Goal: Task Accomplishment & Management: Manage account settings

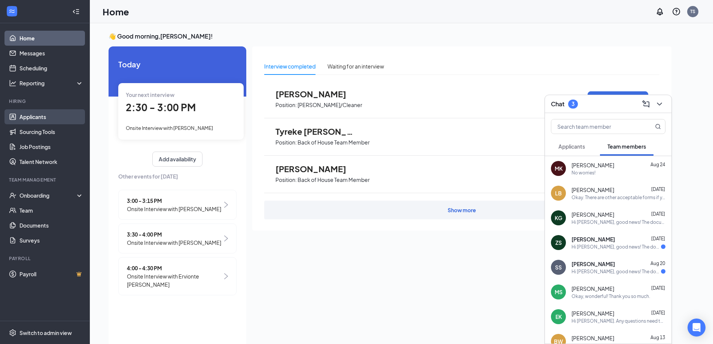
click at [31, 116] on link "Applicants" at bounding box center [51, 116] width 64 height 15
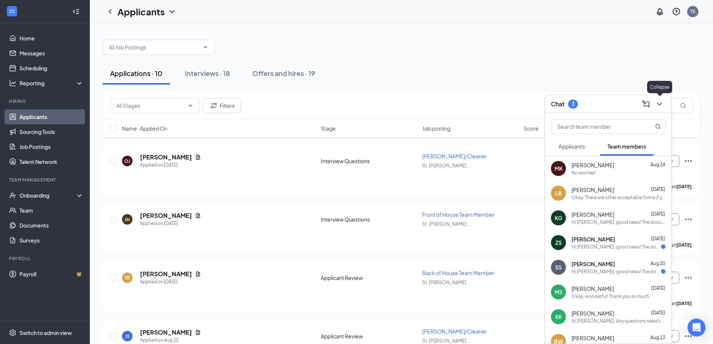
click at [662, 103] on icon "ChevronDown" at bounding box center [659, 104] width 9 height 9
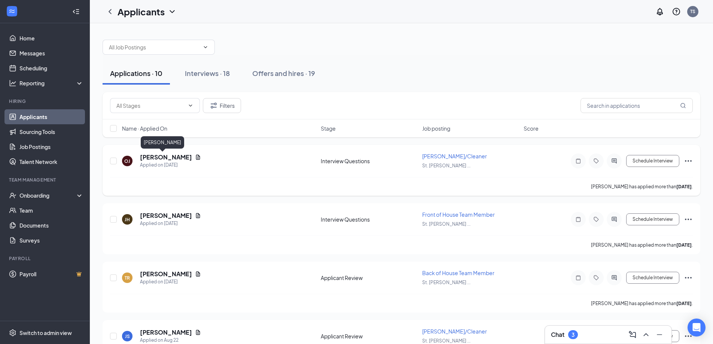
click at [151, 155] on h5 "[PERSON_NAME]" at bounding box center [166, 157] width 52 height 8
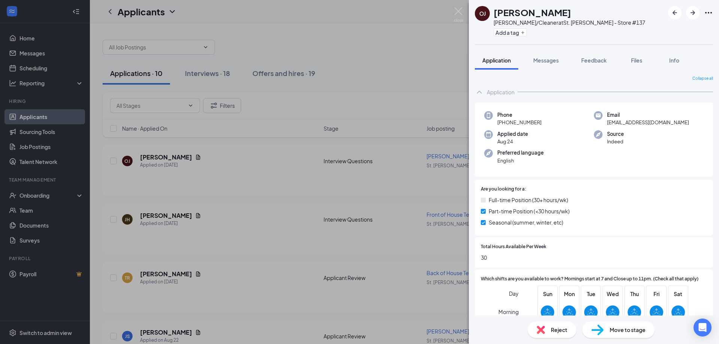
click at [151, 215] on div "[PERSON_NAME]/Cleaner at [GEOGRAPHIC_DATA][PERSON_NAME] - Store #137 Add a tag …" at bounding box center [359, 172] width 719 height 344
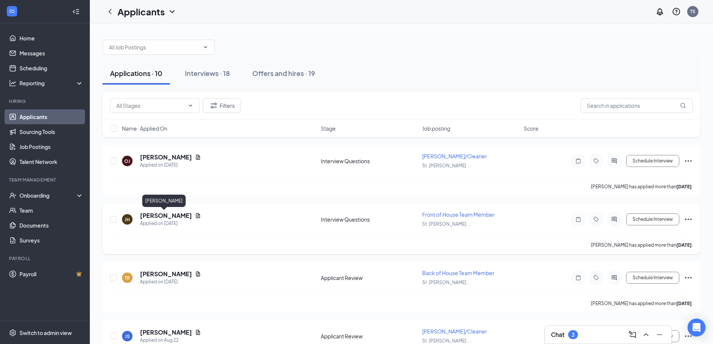
click at [151, 214] on h5 "[PERSON_NAME]" at bounding box center [166, 216] width 52 height 8
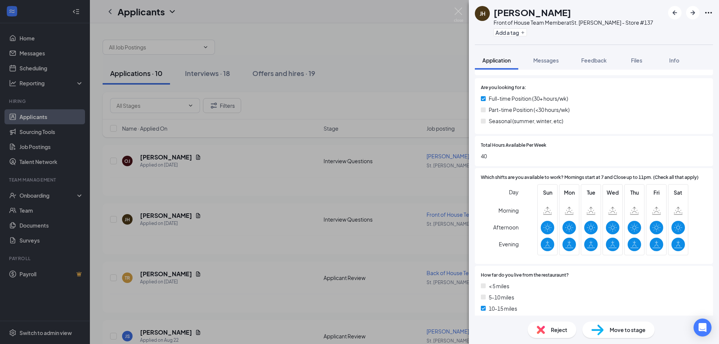
scroll to position [112, 0]
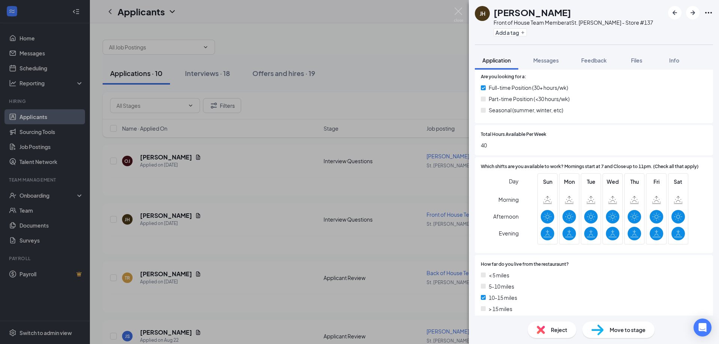
click at [253, 186] on div "[PERSON_NAME] Front of House Team Member at [GEOGRAPHIC_DATA][PERSON_NAME] - St…" at bounding box center [359, 172] width 719 height 344
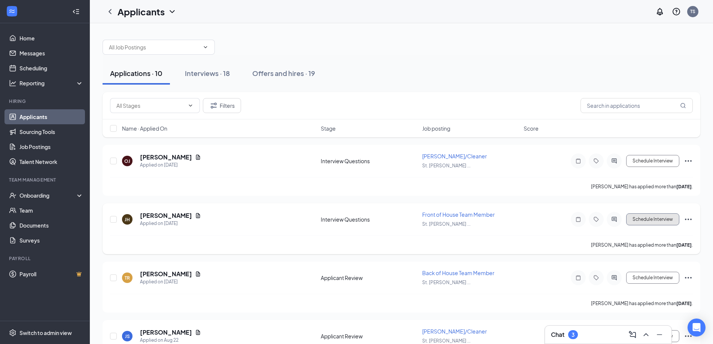
click at [646, 221] on button "Schedule Interview" at bounding box center [652, 219] width 53 height 12
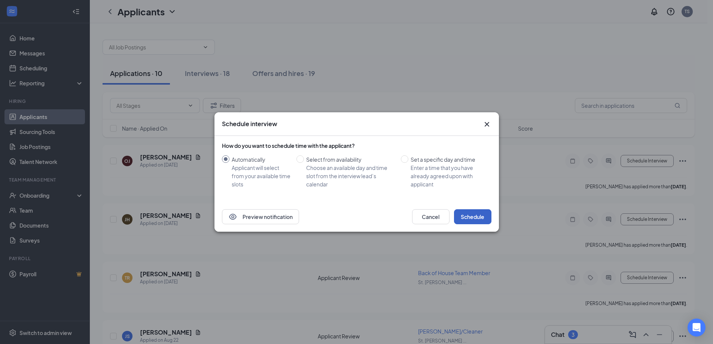
click at [462, 214] on button "Schedule" at bounding box center [472, 216] width 37 height 15
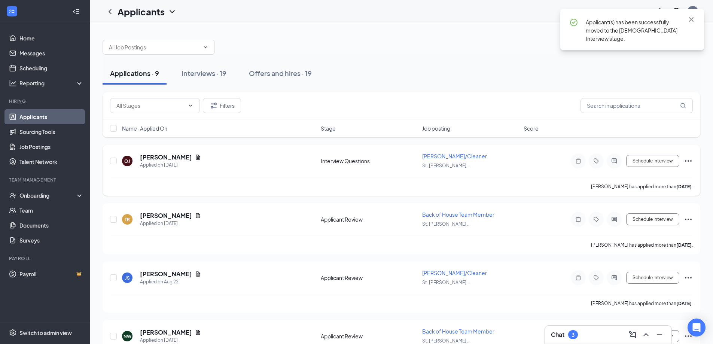
click at [146, 154] on h5 "[PERSON_NAME]" at bounding box center [166, 157] width 52 height 8
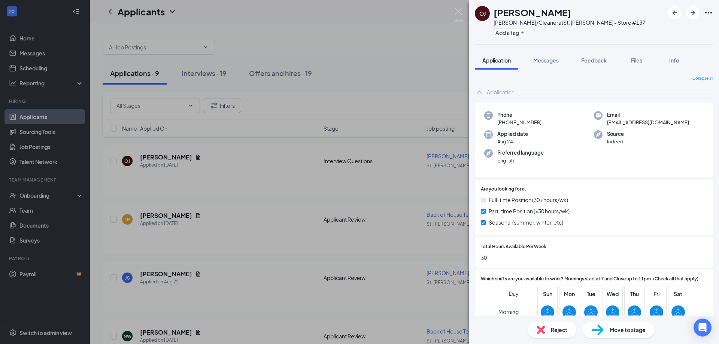
click at [557, 331] on span "Reject" at bounding box center [559, 330] width 16 height 8
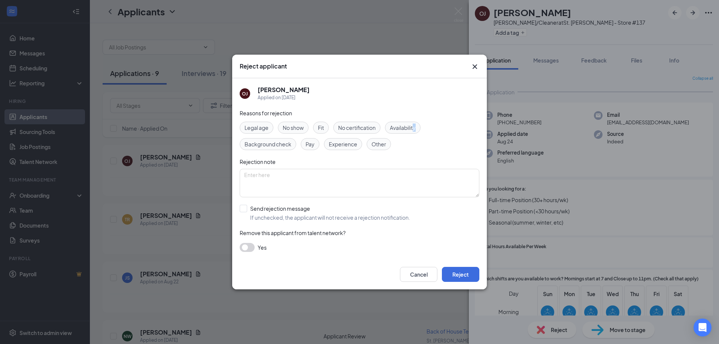
click at [416, 128] on span "Availability" at bounding box center [403, 128] width 26 height 8
click at [457, 276] on button "Reject" at bounding box center [460, 274] width 37 height 15
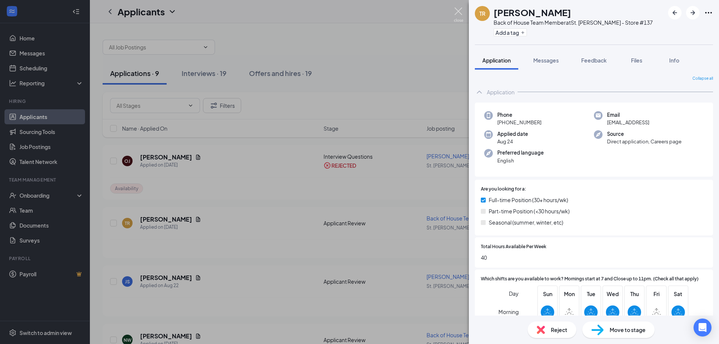
click at [455, 12] on img at bounding box center [458, 14] width 9 height 15
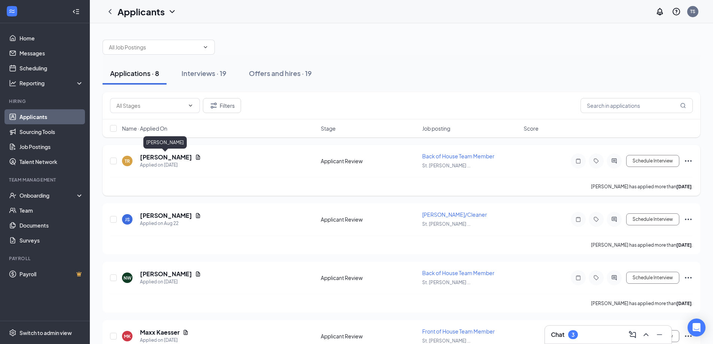
click at [163, 154] on h5 "[PERSON_NAME]" at bounding box center [166, 157] width 52 height 8
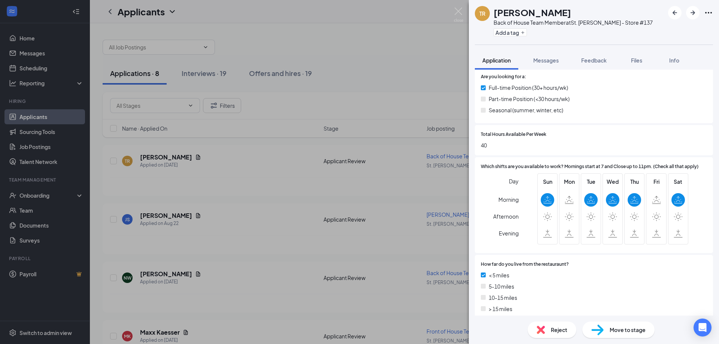
scroll to position [187, 0]
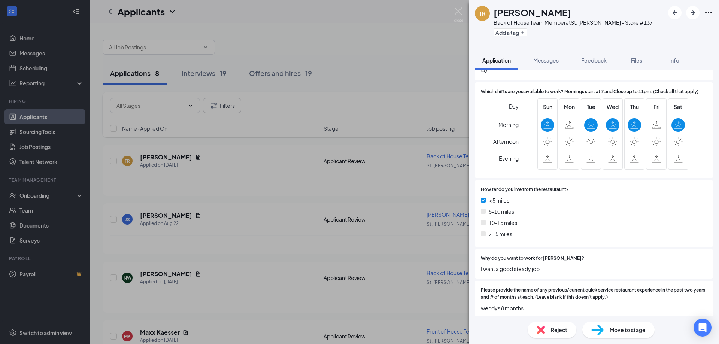
click at [559, 333] on span "Reject" at bounding box center [559, 330] width 16 height 8
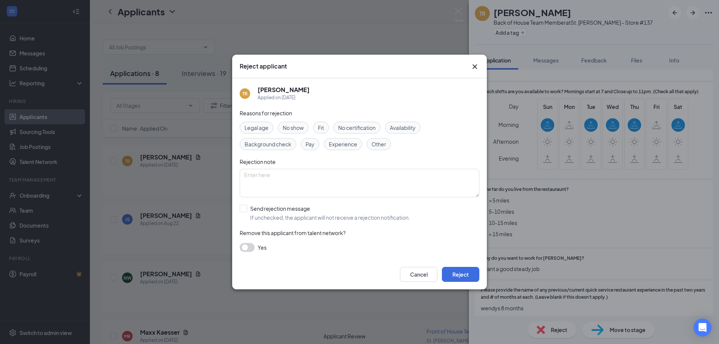
click at [412, 129] on span "Availability" at bounding box center [403, 128] width 26 height 8
click at [453, 270] on button "Reject" at bounding box center [460, 274] width 37 height 15
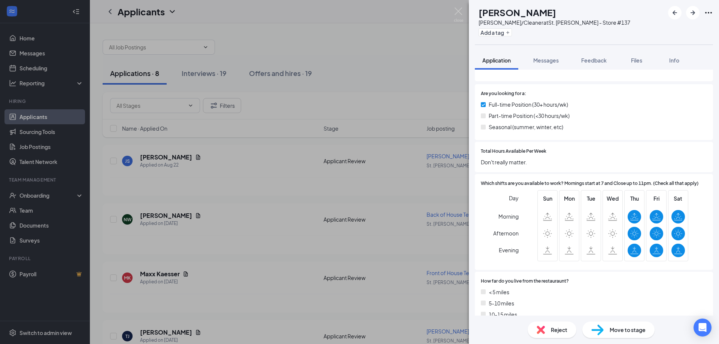
scroll to position [112, 0]
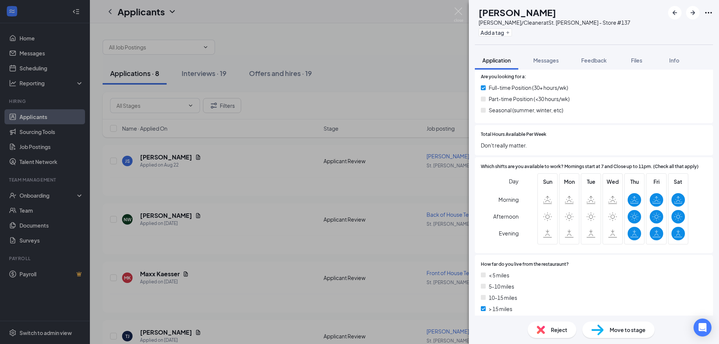
click at [555, 329] on span "Reject" at bounding box center [559, 330] width 16 height 8
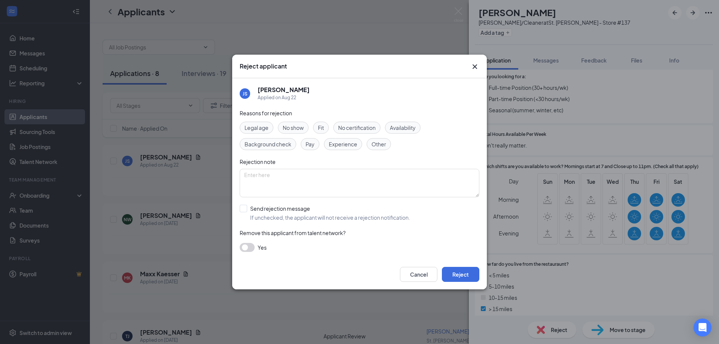
click at [403, 130] on span "Availability" at bounding box center [403, 128] width 26 height 8
click at [461, 270] on button "Reject" at bounding box center [460, 274] width 37 height 15
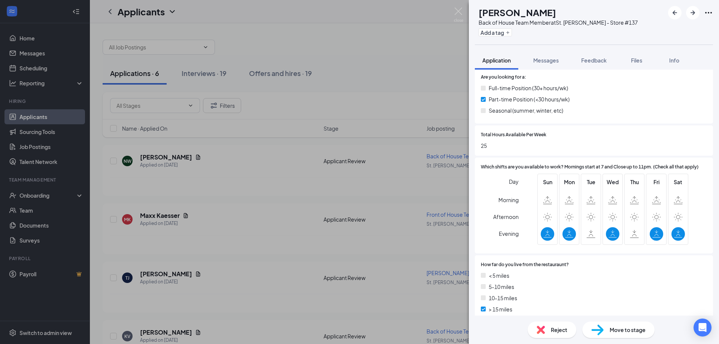
scroll to position [112, 0]
click at [462, 15] on img at bounding box center [458, 14] width 9 height 15
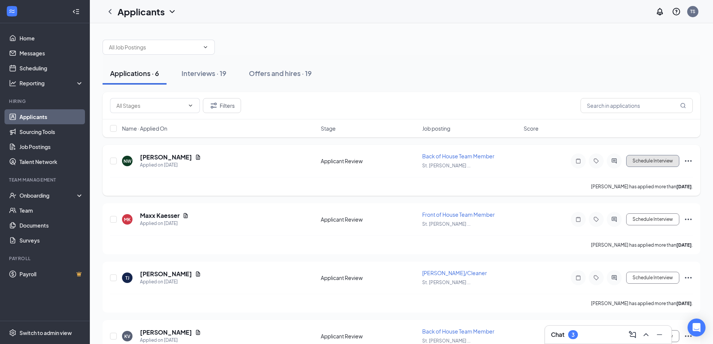
click at [640, 160] on button "Schedule Interview" at bounding box center [652, 161] width 53 height 12
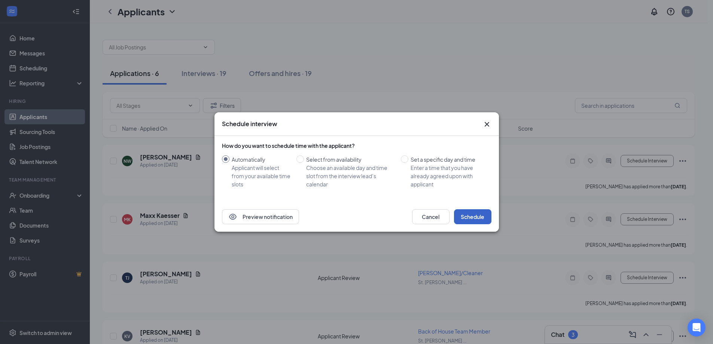
click at [480, 215] on button "Schedule" at bounding box center [472, 216] width 37 height 15
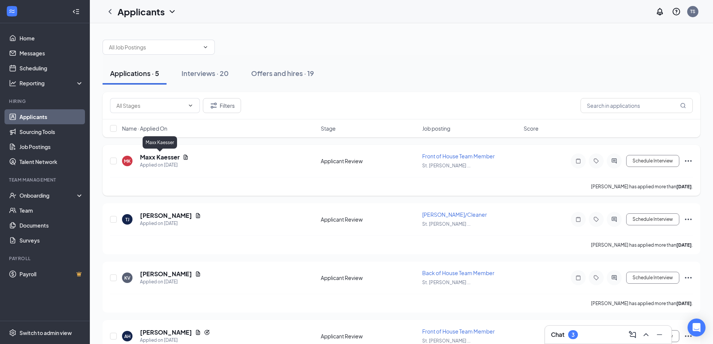
click at [165, 155] on h5 "Maxx Kaesser" at bounding box center [160, 157] width 40 height 8
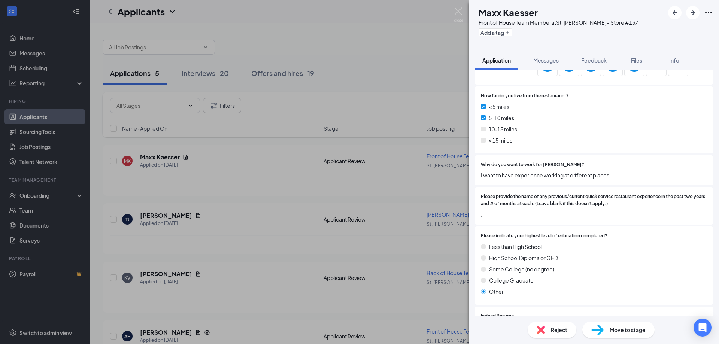
scroll to position [300, 0]
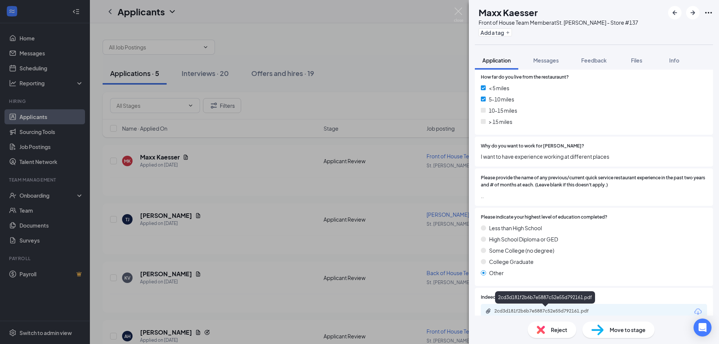
click at [552, 311] on div "2cd3d181f2b6b7e5887c52e55d792161.pdf" at bounding box center [546, 311] width 105 height 6
click at [457, 10] on img at bounding box center [458, 14] width 9 height 15
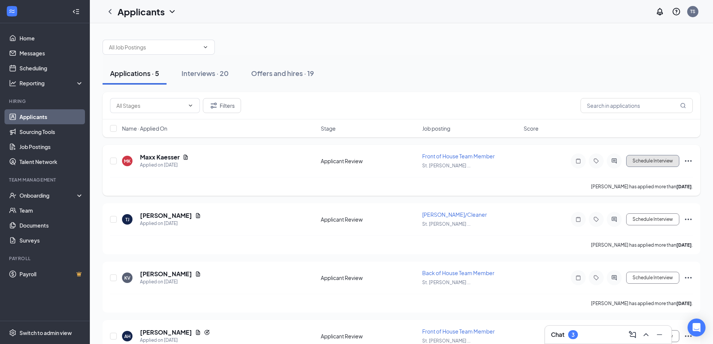
click at [661, 160] on button "Schedule Interview" at bounding box center [652, 161] width 53 height 12
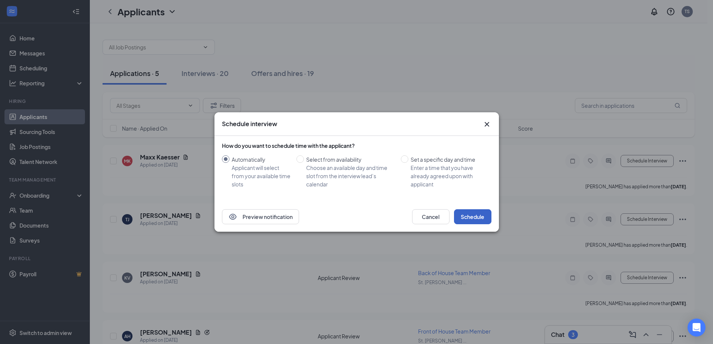
click at [472, 219] on button "Schedule" at bounding box center [472, 216] width 37 height 15
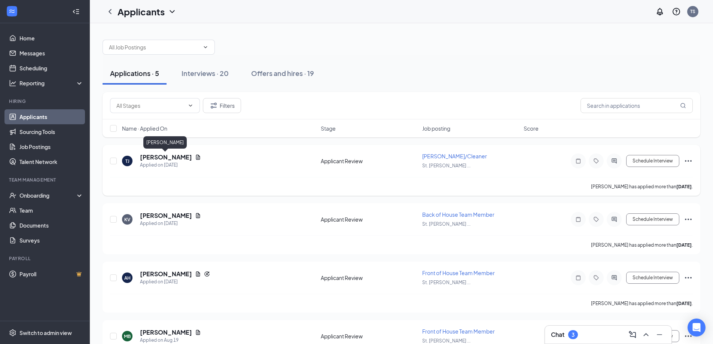
click at [165, 159] on h5 "[PERSON_NAME]" at bounding box center [166, 157] width 52 height 8
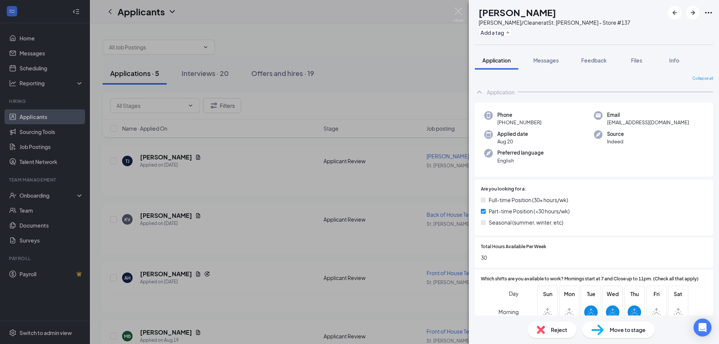
click at [561, 329] on span "Reject" at bounding box center [559, 330] width 16 height 8
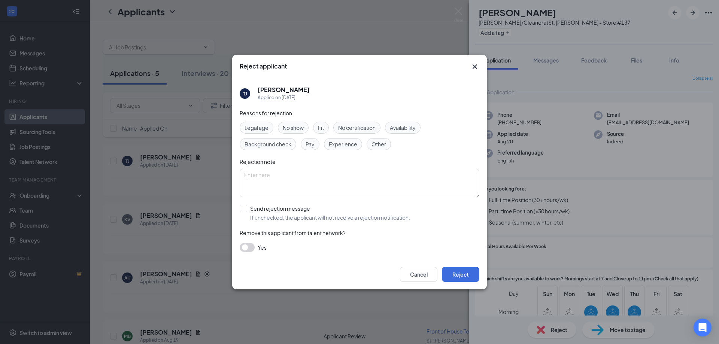
click at [393, 125] on span "Availability" at bounding box center [403, 128] width 26 height 8
click at [465, 276] on button "Reject" at bounding box center [460, 274] width 37 height 15
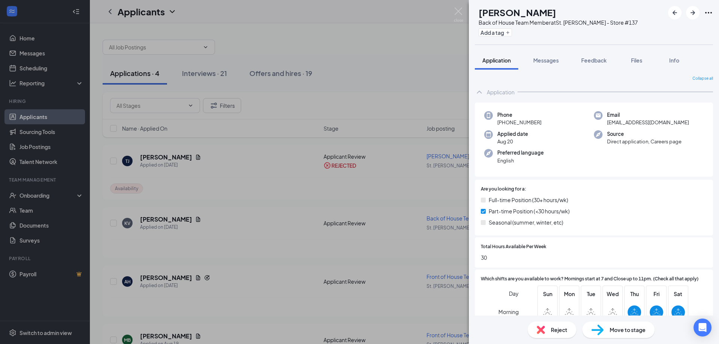
click at [171, 219] on div "KV [PERSON_NAME] Back of House Team Member at [GEOGRAPHIC_DATA][PERSON_NAME] - …" at bounding box center [359, 172] width 719 height 344
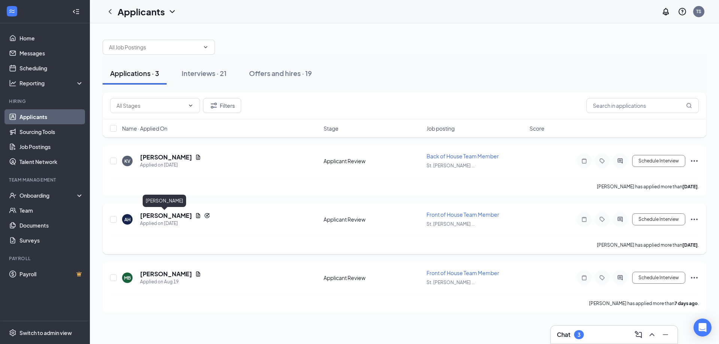
click at [169, 213] on h5 "[PERSON_NAME]" at bounding box center [166, 216] width 52 height 8
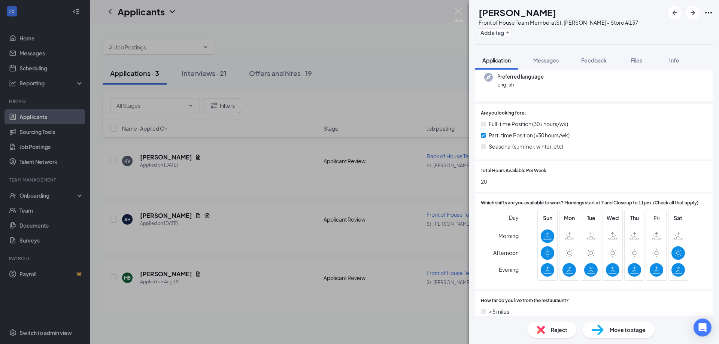
scroll to position [112, 0]
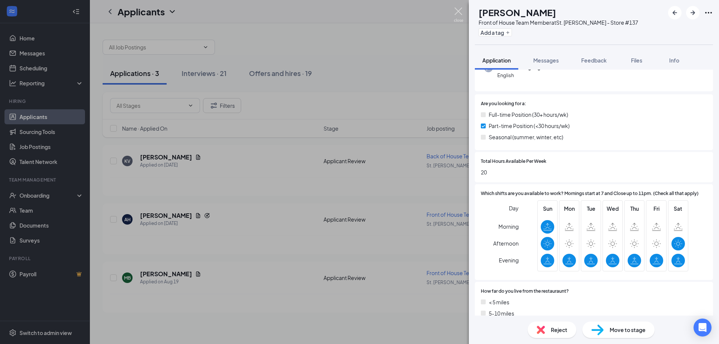
click at [456, 10] on img at bounding box center [458, 14] width 9 height 15
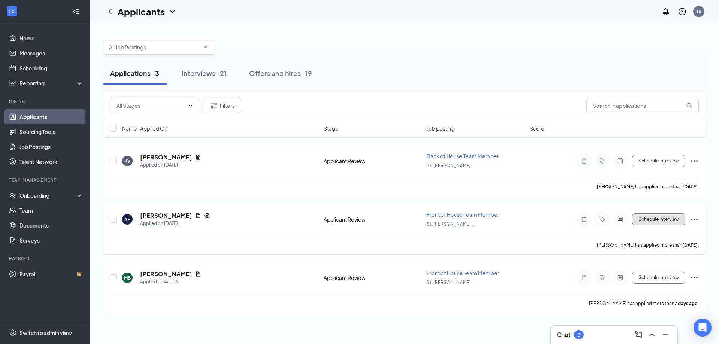
click at [652, 220] on button "Schedule Interview" at bounding box center [658, 219] width 53 height 12
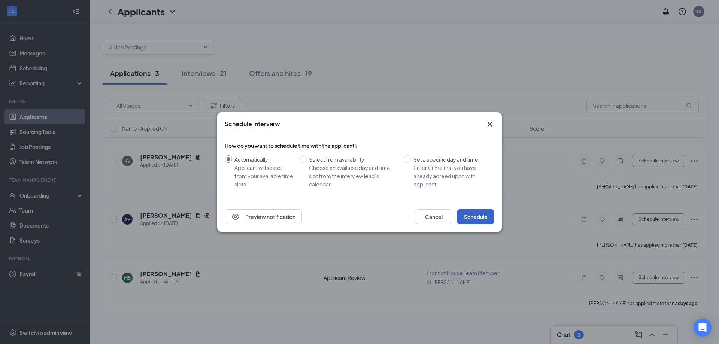
click at [460, 213] on button "Schedule" at bounding box center [475, 216] width 37 height 15
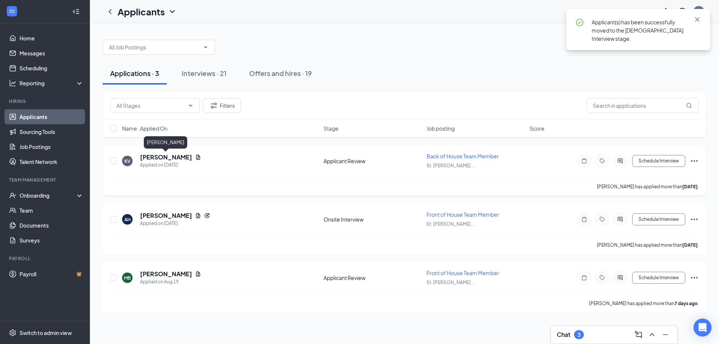
click at [157, 157] on h5 "[PERSON_NAME]" at bounding box center [166, 157] width 52 height 8
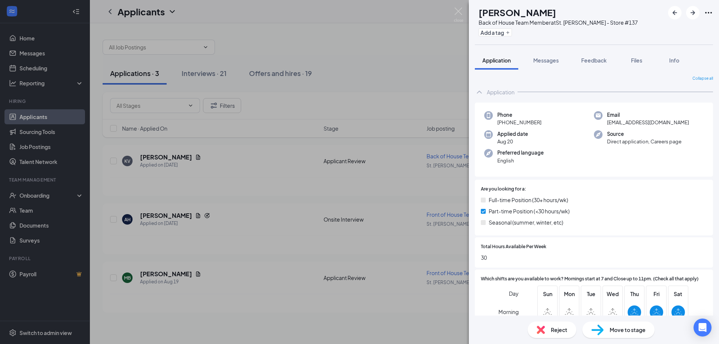
click at [555, 328] on span "Reject" at bounding box center [559, 330] width 16 height 8
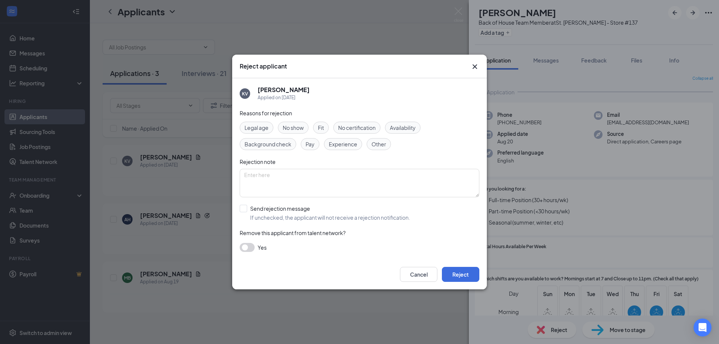
click at [402, 127] on span "Availability" at bounding box center [403, 128] width 26 height 8
click at [462, 276] on button "Reject" at bounding box center [460, 274] width 37 height 15
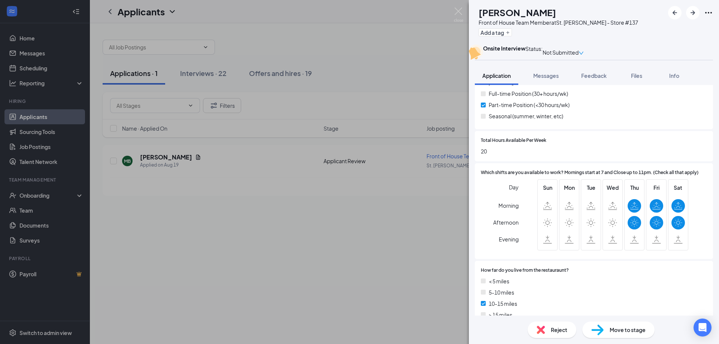
scroll to position [150, 0]
click at [559, 332] on span "Reject" at bounding box center [559, 330] width 16 height 8
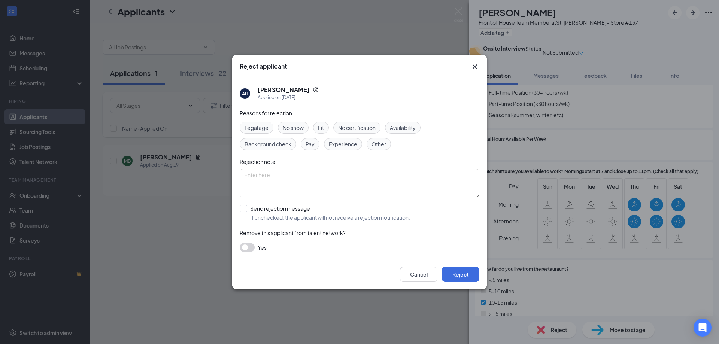
click at [400, 130] on span "Availability" at bounding box center [403, 128] width 26 height 8
click at [463, 274] on button "Reject" at bounding box center [460, 274] width 37 height 15
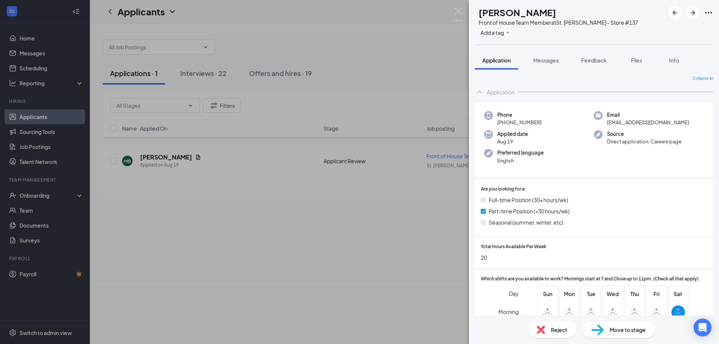
drag, startPoint x: 355, startPoint y: 248, endPoint x: 237, endPoint y: 5, distance: 270.1
click at [356, 248] on div "MB [PERSON_NAME] Front of House Team Member at [GEOGRAPHIC_DATA][PERSON_NAME] -…" at bounding box center [359, 172] width 719 height 344
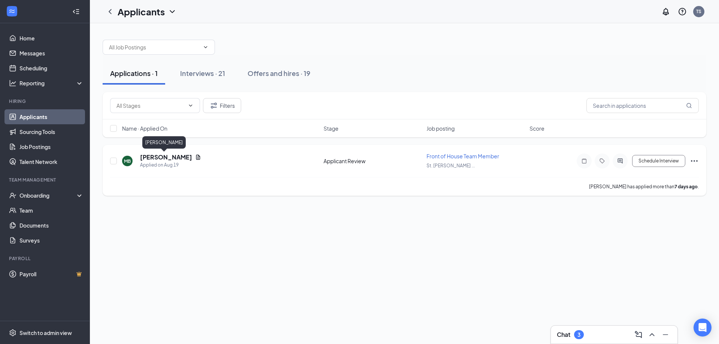
click at [163, 157] on h5 "[PERSON_NAME]" at bounding box center [166, 157] width 52 height 8
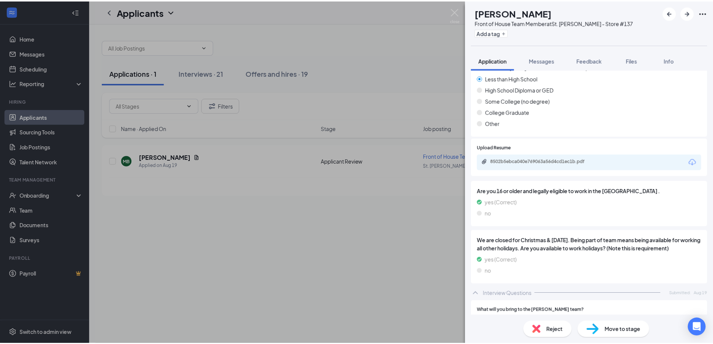
scroll to position [412, 0]
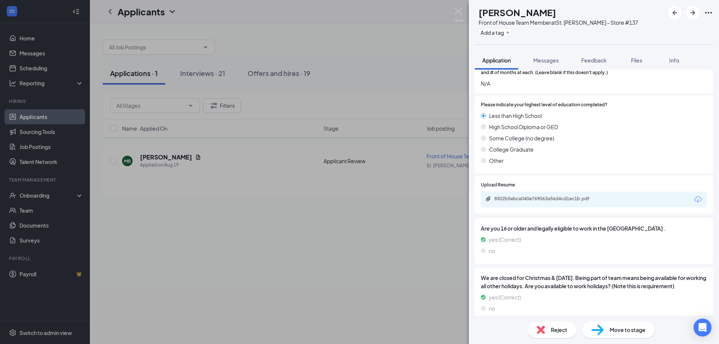
click at [282, 216] on div "MB [PERSON_NAME] Front of House Team Member at [GEOGRAPHIC_DATA][PERSON_NAME] -…" at bounding box center [359, 172] width 719 height 344
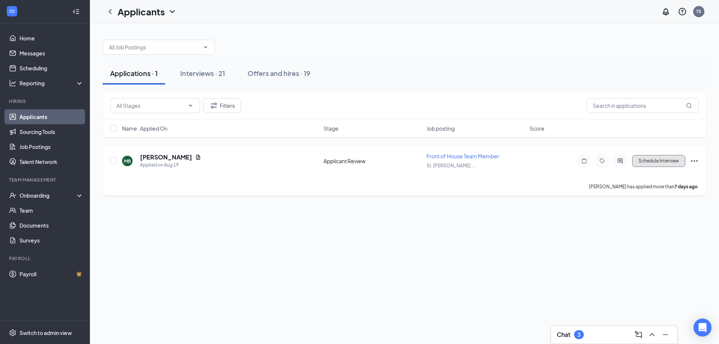
click at [643, 161] on button "Schedule Interview" at bounding box center [658, 161] width 53 height 12
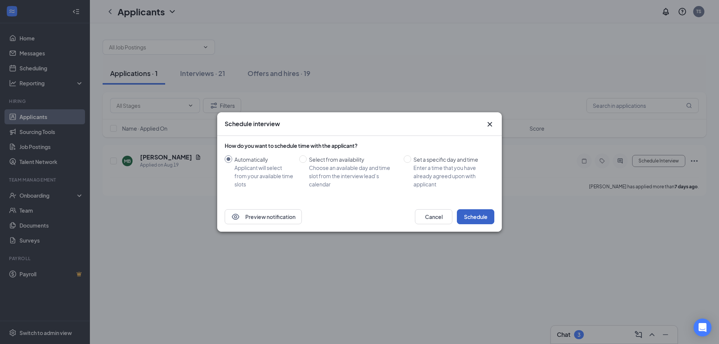
click at [470, 216] on button "Schedule" at bounding box center [475, 216] width 37 height 15
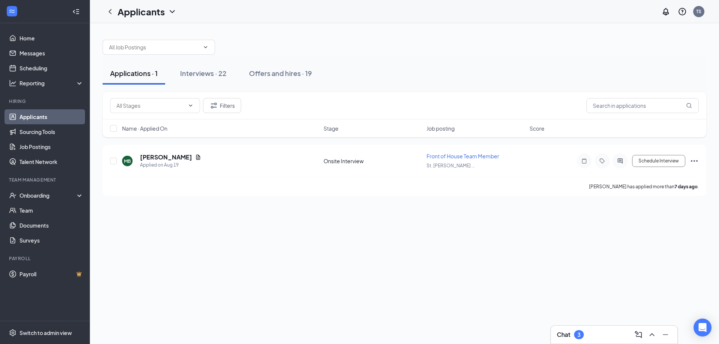
click at [161, 242] on div "Applications · 1 Interviews · 22 Offers and hires · 19 Filters Name · Applied O…" at bounding box center [404, 183] width 629 height 321
click at [224, 70] on div "Interviews · 22" at bounding box center [203, 73] width 46 height 9
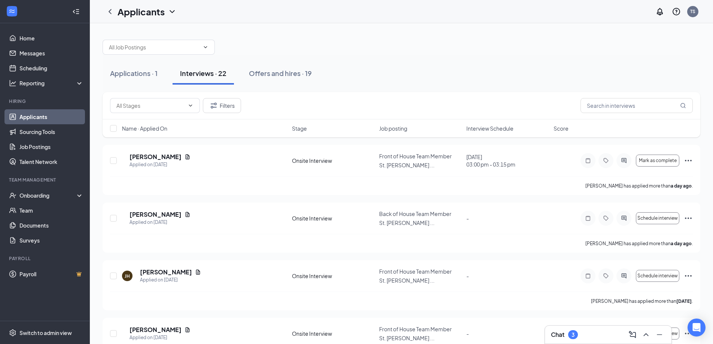
click at [522, 129] on div "Interview Schedule" at bounding box center [508, 128] width 83 height 7
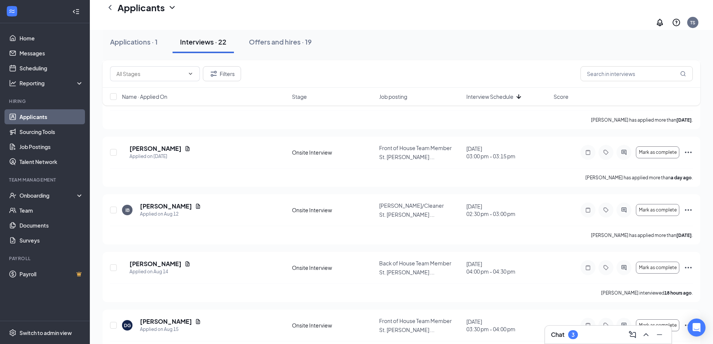
scroll to position [374, 0]
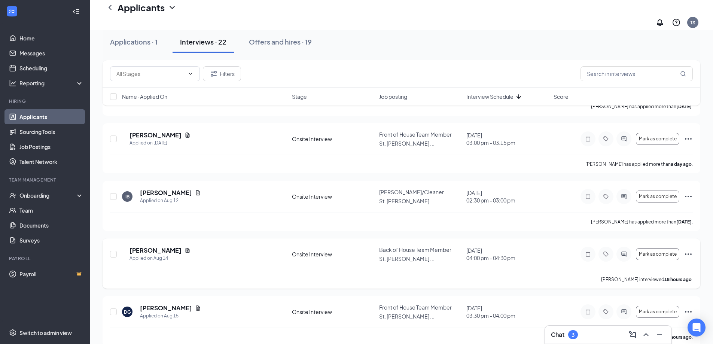
click at [686, 250] on icon "Ellipses" at bounding box center [688, 254] width 9 height 9
click at [637, 313] on p "Mark as no-show" at bounding box center [654, 309] width 67 height 7
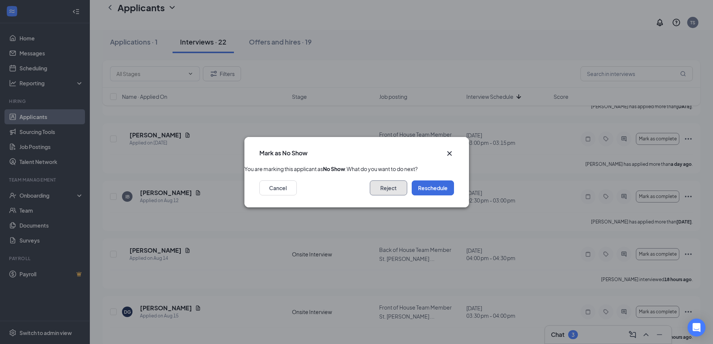
click at [392, 192] on button "Reject" at bounding box center [388, 187] width 37 height 15
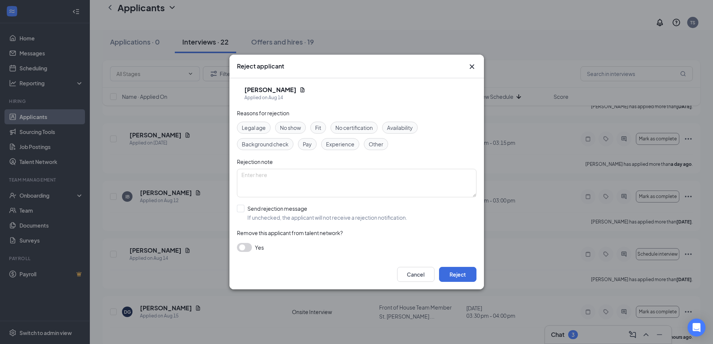
click at [292, 128] on span "No show" at bounding box center [290, 128] width 21 height 8
click at [455, 273] on button "Reject" at bounding box center [457, 274] width 37 height 15
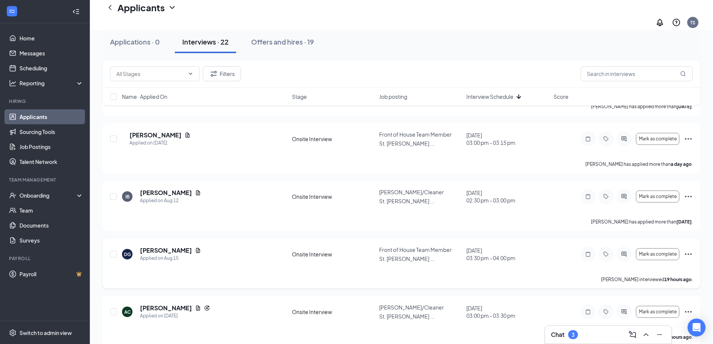
click at [690, 250] on icon "Ellipses" at bounding box center [688, 254] width 9 height 9
click at [648, 313] on p "Mark as no-show" at bounding box center [654, 309] width 67 height 7
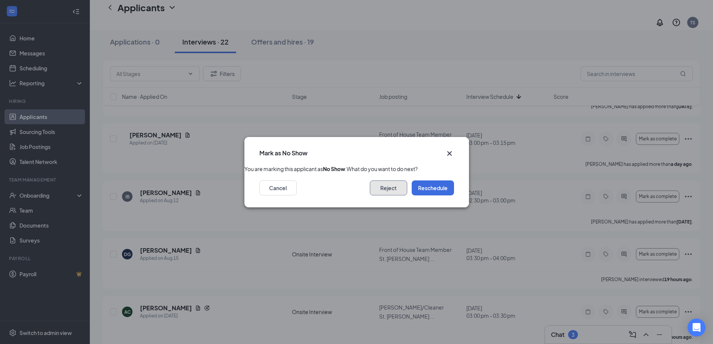
click at [389, 195] on button "Reject" at bounding box center [388, 187] width 37 height 15
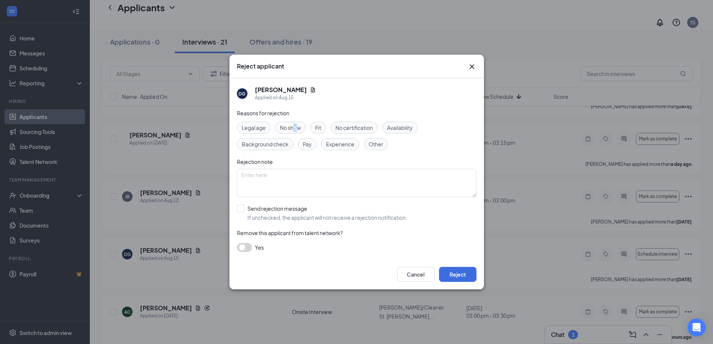
click at [296, 129] on span "No show" at bounding box center [290, 128] width 21 height 8
click at [461, 273] on button "Reject" at bounding box center [457, 274] width 37 height 15
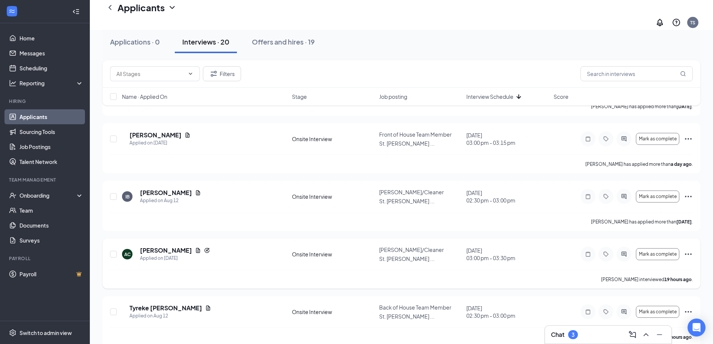
click at [690, 250] on icon "Ellipses" at bounding box center [688, 254] width 9 height 9
click at [637, 313] on p "Mark as no-show" at bounding box center [654, 309] width 67 height 7
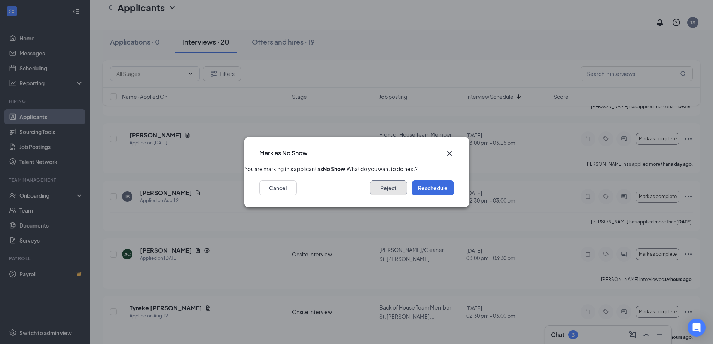
click at [394, 195] on button "Reject" at bounding box center [388, 187] width 37 height 15
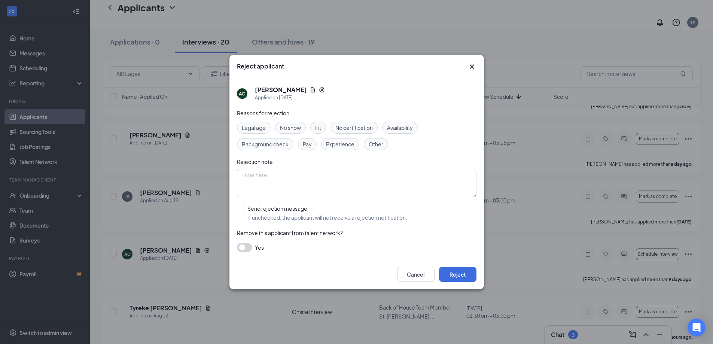
click at [300, 128] on span "No show" at bounding box center [290, 128] width 21 height 8
click at [454, 272] on button "Reject" at bounding box center [457, 274] width 37 height 15
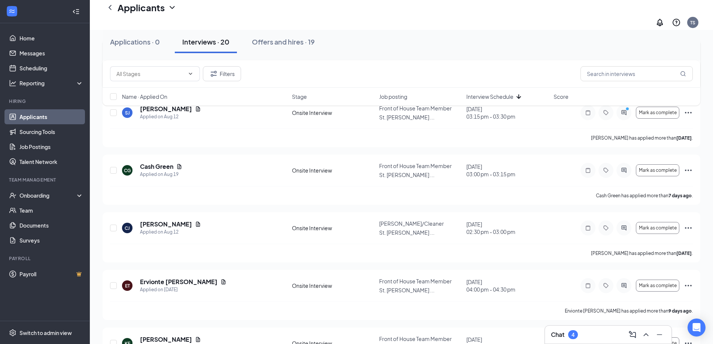
scroll to position [150, 0]
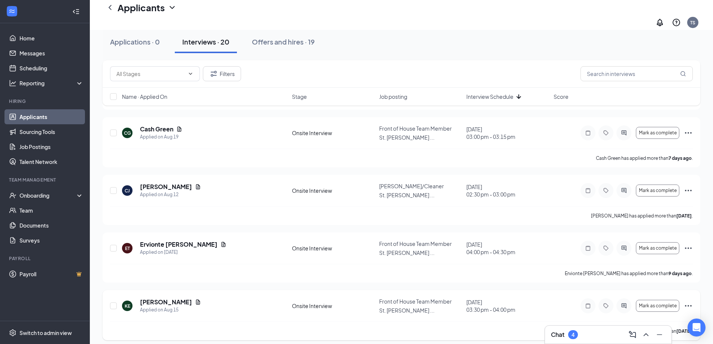
click at [688, 305] on icon "Ellipses" at bounding box center [688, 305] width 7 height 1
click at [632, 331] on p "Request reschedule" at bounding box center [654, 329] width 67 height 7
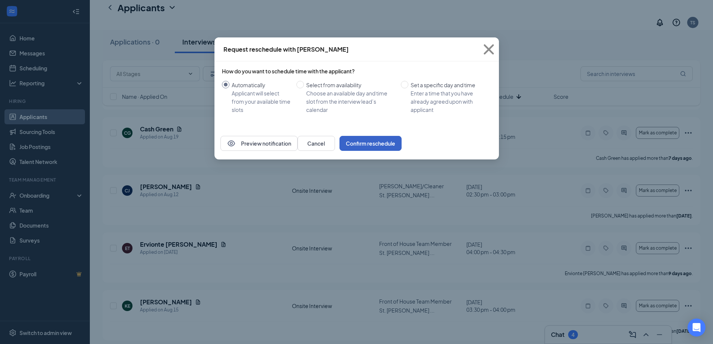
click at [402, 151] on button "Confirm reschedule" at bounding box center [371, 143] width 62 height 15
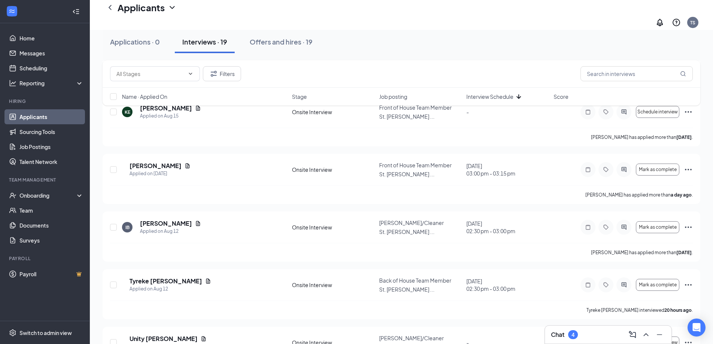
scroll to position [262, 0]
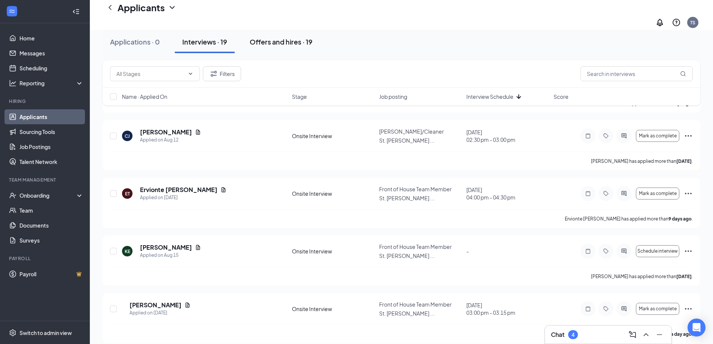
click at [292, 42] on div "Offers and hires · 19" at bounding box center [281, 41] width 63 height 9
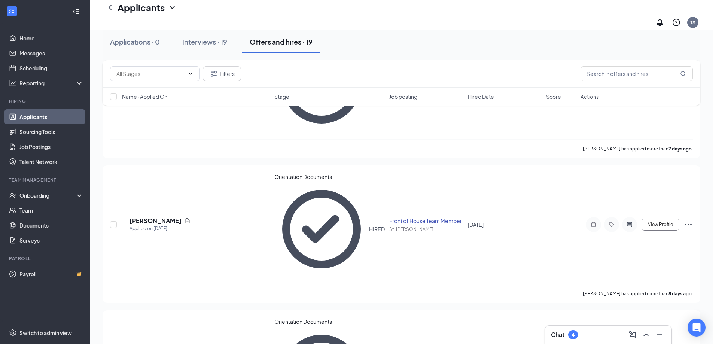
scroll to position [150, 0]
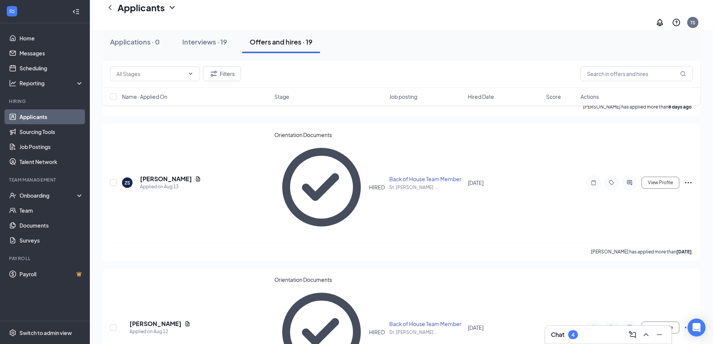
scroll to position [300, 0]
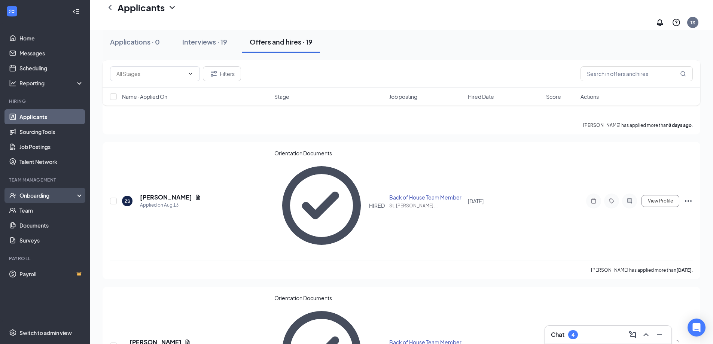
click at [45, 192] on div "Onboarding" at bounding box center [48, 195] width 58 height 7
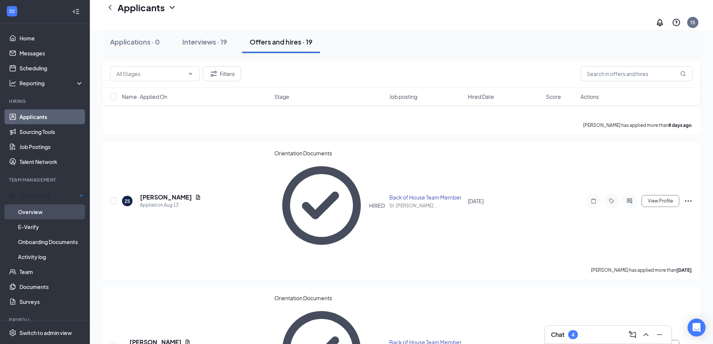
click at [34, 209] on link "Overview" at bounding box center [51, 211] width 66 height 15
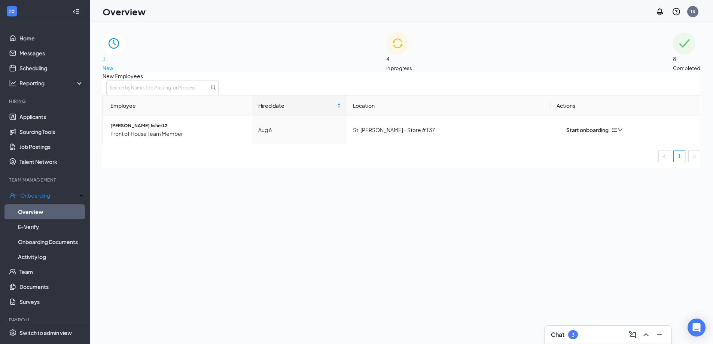
click at [410, 64] on span "In progress" at bounding box center [399, 67] width 26 height 7
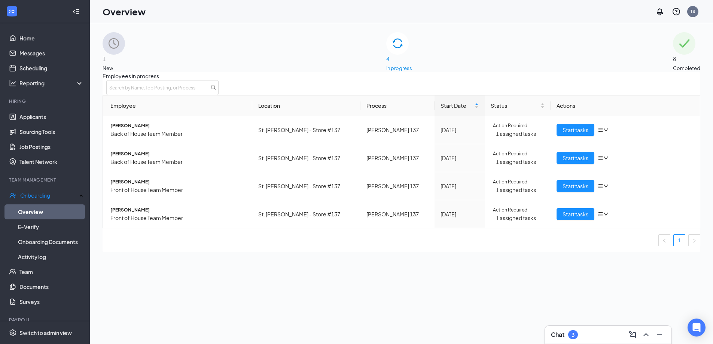
click at [673, 64] on span "Completed" at bounding box center [686, 67] width 27 height 7
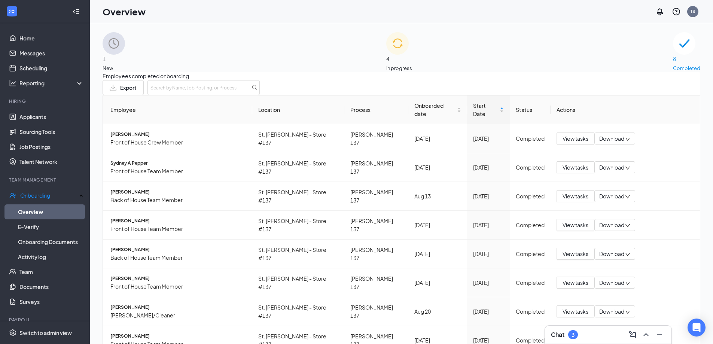
click at [125, 48] on img at bounding box center [114, 43] width 22 height 22
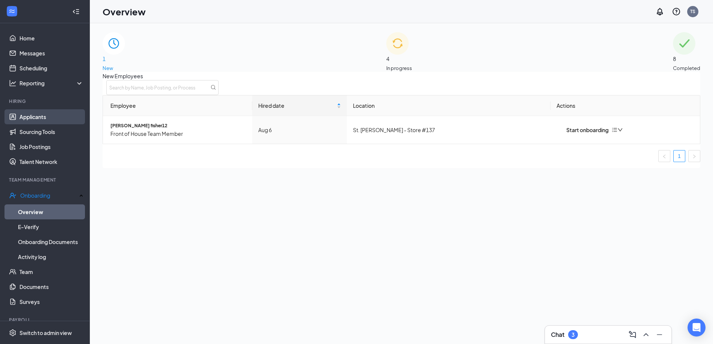
click at [37, 119] on link "Applicants" at bounding box center [51, 116] width 64 height 15
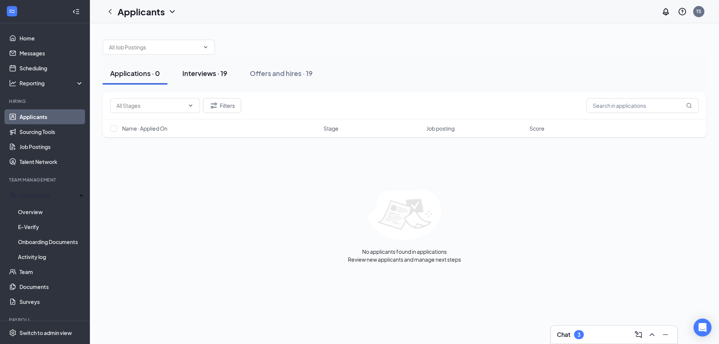
click at [197, 74] on div "Interviews · 19" at bounding box center [204, 73] width 45 height 9
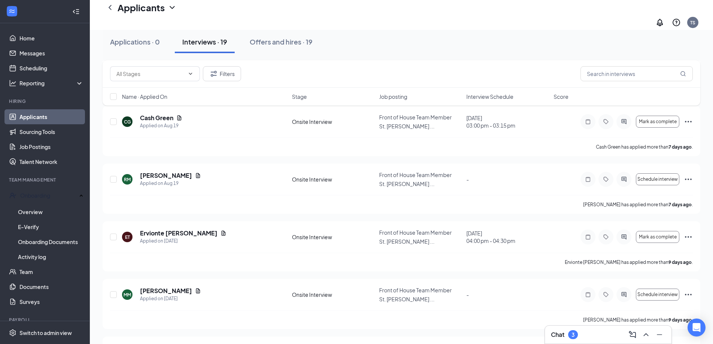
scroll to position [487, 0]
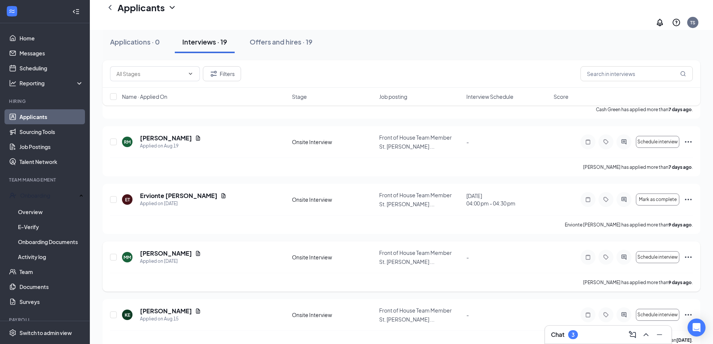
click at [686, 253] on icon "Ellipses" at bounding box center [688, 257] width 9 height 9
click at [645, 292] on p "Mark as complete" at bounding box center [654, 288] width 67 height 7
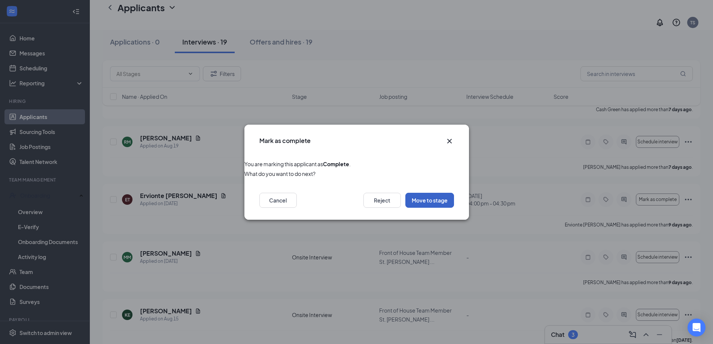
click at [425, 202] on button "Move to stage" at bounding box center [430, 200] width 49 height 15
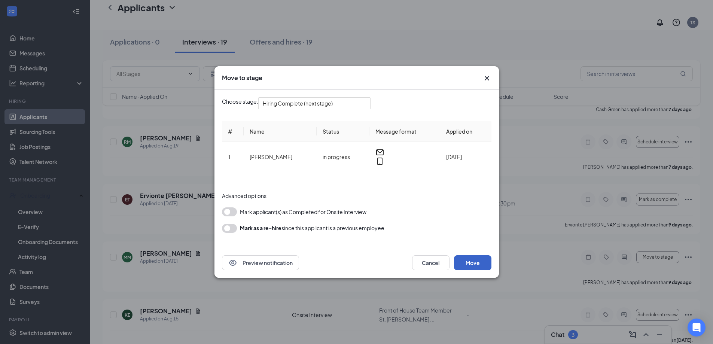
click at [474, 255] on button "Move" at bounding box center [472, 262] width 37 height 15
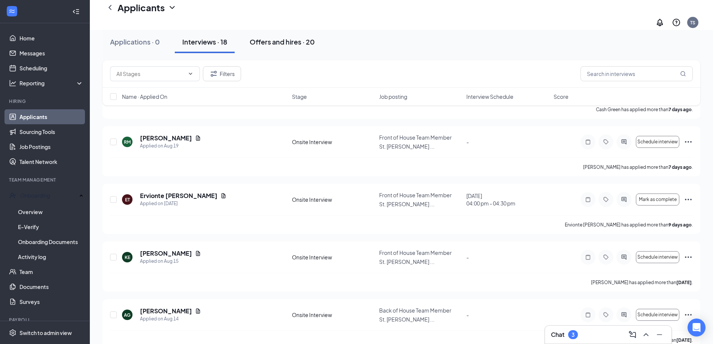
click at [294, 41] on div "Offers and hires · 20" at bounding box center [282, 41] width 65 height 9
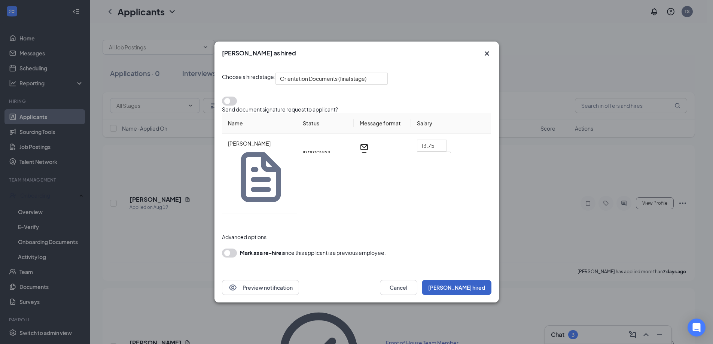
click at [479, 280] on button "[PERSON_NAME] hired" at bounding box center [457, 287] width 70 height 15
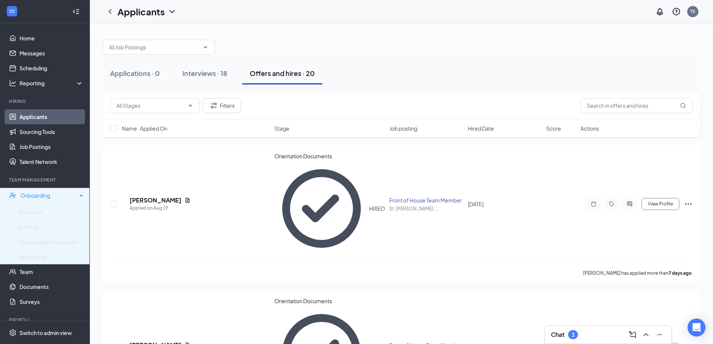
click at [47, 195] on div "Onboarding" at bounding box center [48, 195] width 57 height 7
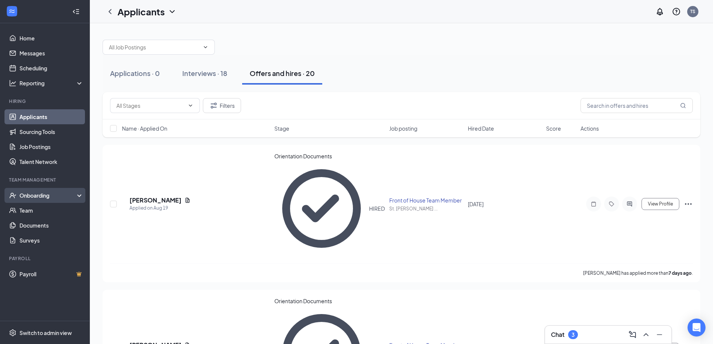
click at [43, 195] on div "Onboarding" at bounding box center [48, 195] width 58 height 7
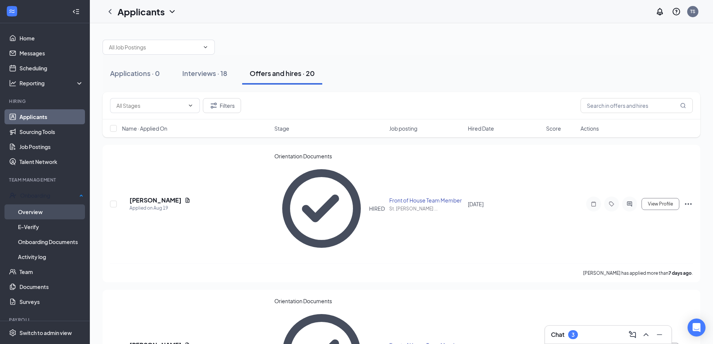
click at [31, 211] on link "Overview" at bounding box center [51, 211] width 66 height 15
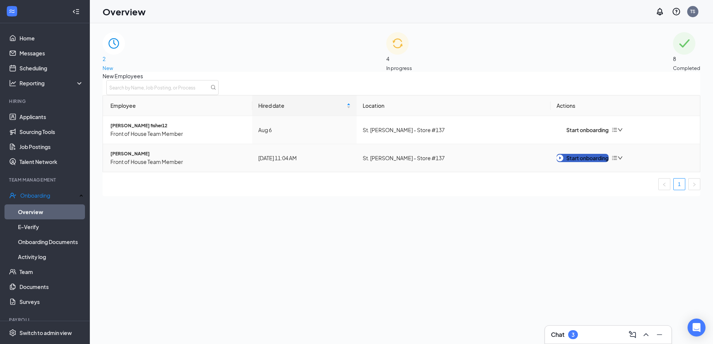
click at [585, 162] on div "Start onboarding" at bounding box center [583, 158] width 52 height 8
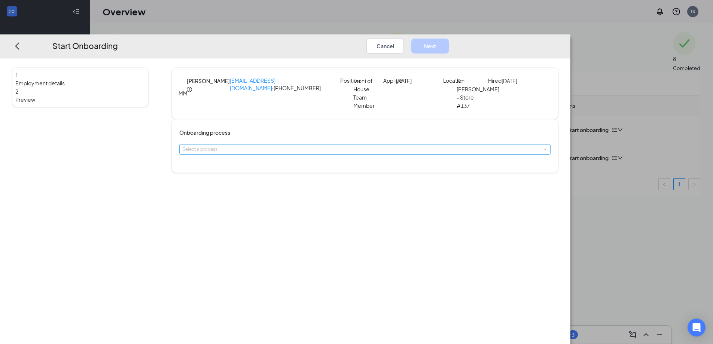
click at [350, 151] on div "Select a process" at bounding box center [363, 149] width 362 height 7
click at [303, 166] on li "[PERSON_NAME] 137" at bounding box center [312, 167] width 123 height 13
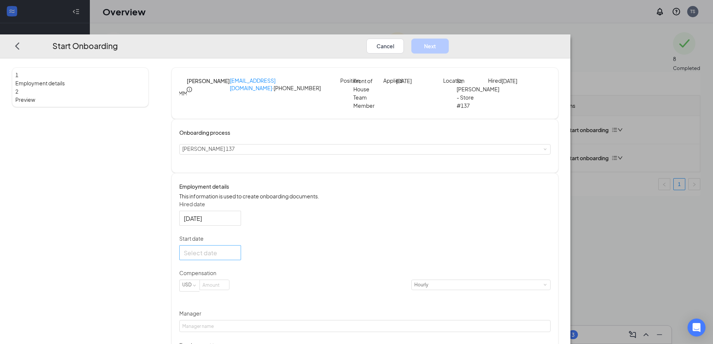
click at [237, 258] on div at bounding box center [210, 252] width 53 height 9
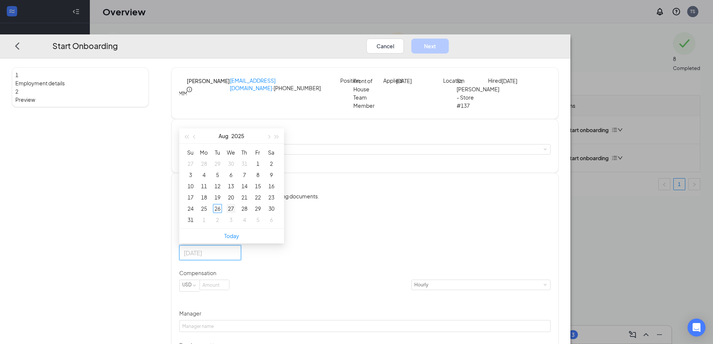
type input "[DATE]"
click at [236, 213] on div "27" at bounding box center [231, 208] width 9 height 9
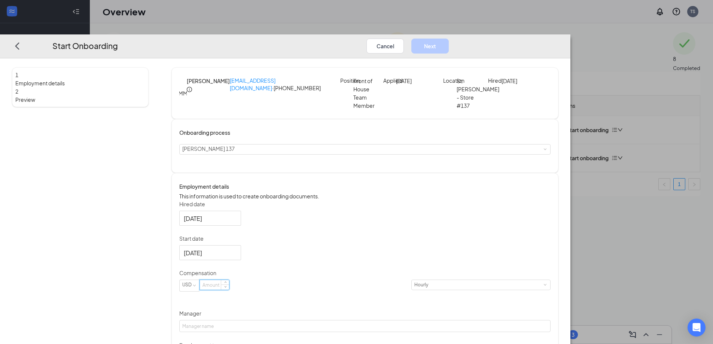
click at [229, 290] on input at bounding box center [214, 285] width 29 height 10
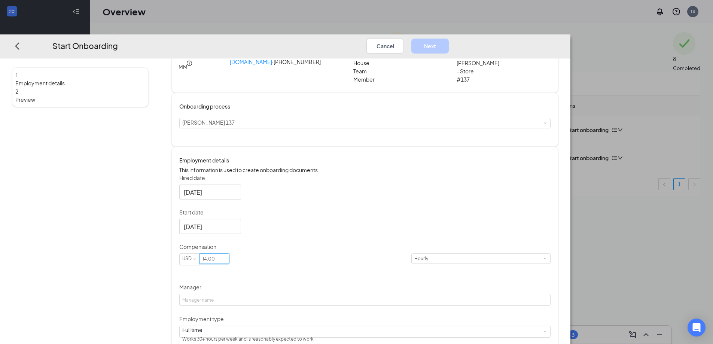
scroll to position [75, 0]
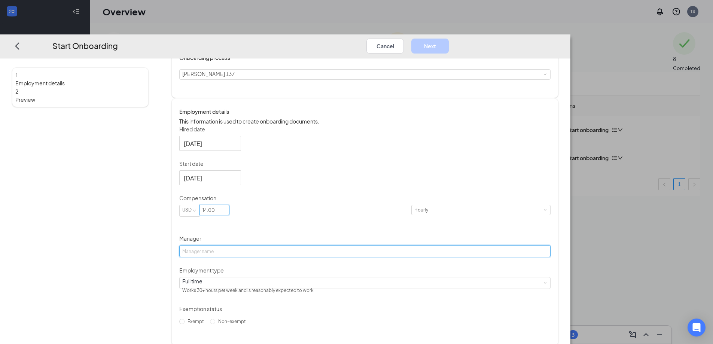
type input "14"
click at [286, 257] on input "Manager" at bounding box center [364, 251] width 371 height 12
type input "[PERSON_NAME]"
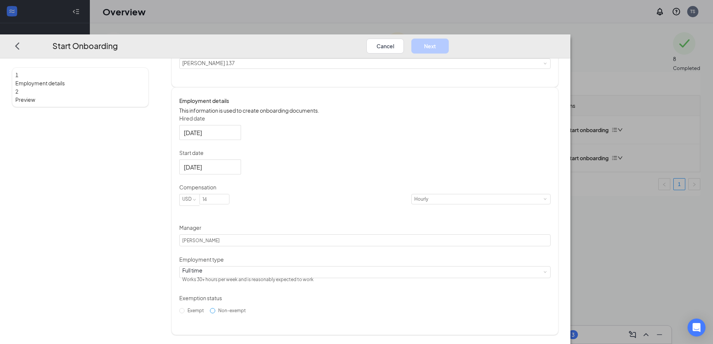
click at [249, 317] on label "Non-exempt" at bounding box center [229, 311] width 39 height 12
click at [215, 313] on input "Non-exempt" at bounding box center [212, 310] width 5 height 5
radio input "true"
click at [449, 38] on button "Next" at bounding box center [430, 45] width 37 height 15
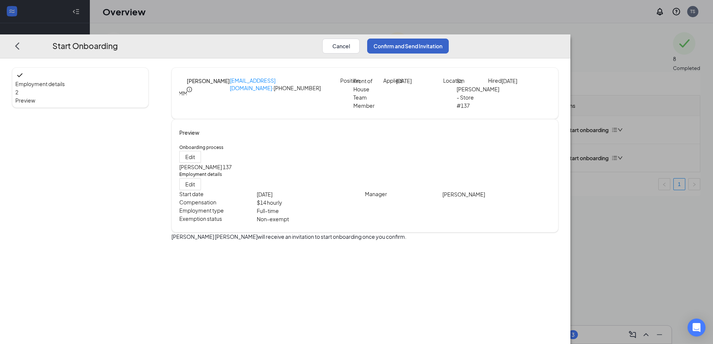
click at [449, 38] on button "Confirm and Send Invitation" at bounding box center [408, 45] width 82 height 15
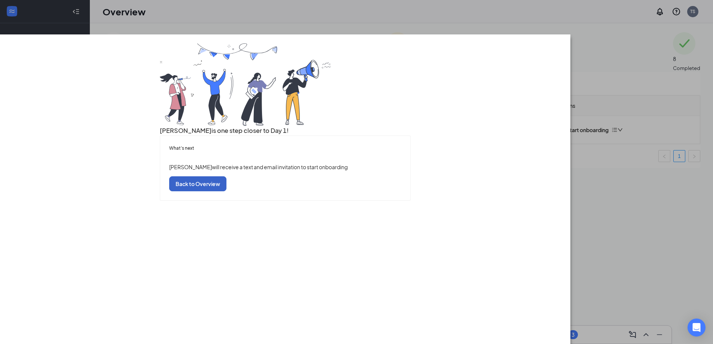
click at [227, 191] on button "Back to Overview" at bounding box center [197, 183] width 57 height 15
